Goal: Check status: Check status

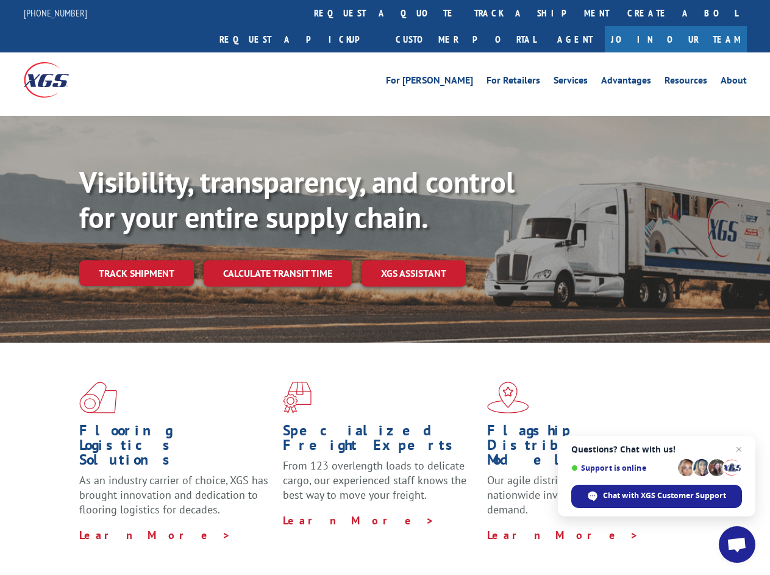
click at [385, 287] on div "Visibility, transparency, and control for your entire supply chain. Track shipm…" at bounding box center [424, 250] width 691 height 170
click at [465, 13] on link "track a shipment" at bounding box center [541, 13] width 153 height 26
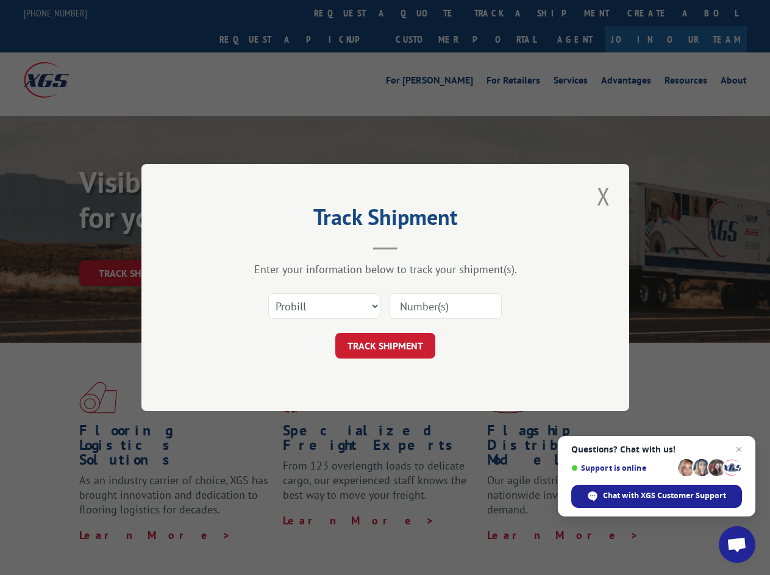
click at [425, 13] on div "Track Shipment Enter your information below to track your shipment(s). Select c…" at bounding box center [385, 287] width 770 height 575
click at [502, 13] on div "Track Shipment Enter your information below to track your shipment(s). Select c…" at bounding box center [385, 287] width 770 height 575
click at [136, 246] on div "Track Shipment Enter your information below to track your shipment(s). Select c…" at bounding box center [385, 287] width 770 height 575
click at [277, 246] on header "Track Shipment" at bounding box center [385, 228] width 366 height 41
click at [414, 246] on header "Track Shipment" at bounding box center [385, 228] width 366 height 41
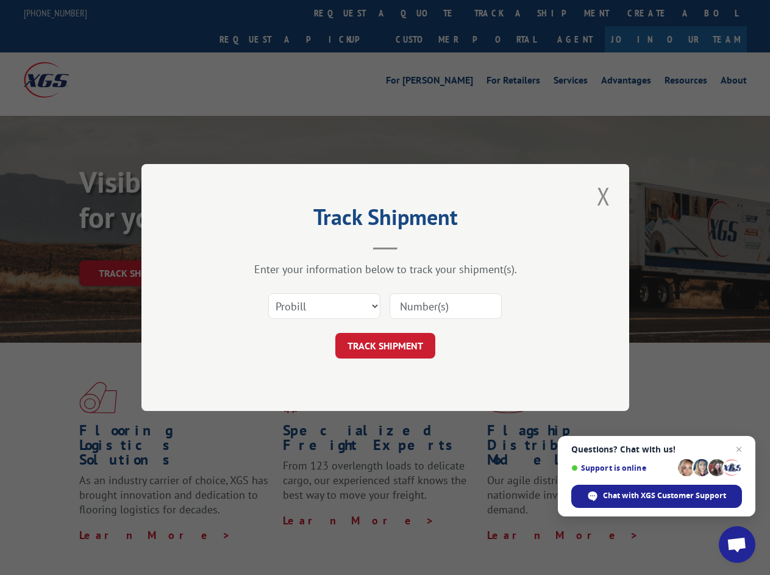
click at [737, 544] on span "Open chat" at bounding box center [737, 545] width 20 height 17
